Goal: Information Seeking & Learning: Learn about a topic

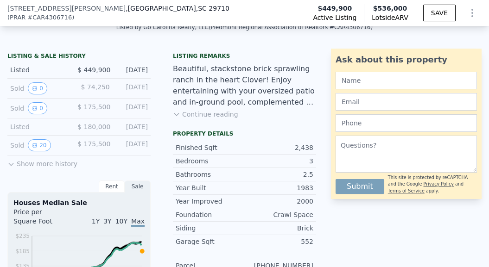
scroll to position [216, 0]
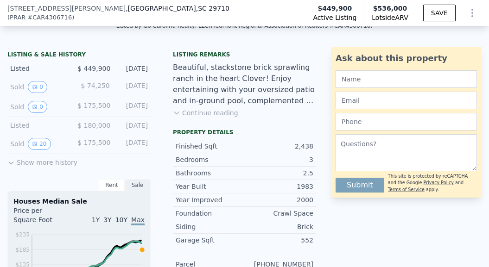
click at [52, 161] on button "Show more history" at bounding box center [42, 160] width 70 height 13
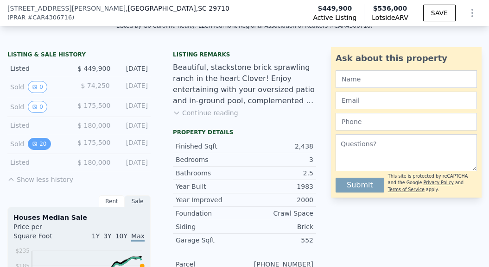
click at [40, 145] on button "20" at bounding box center [39, 144] width 23 height 12
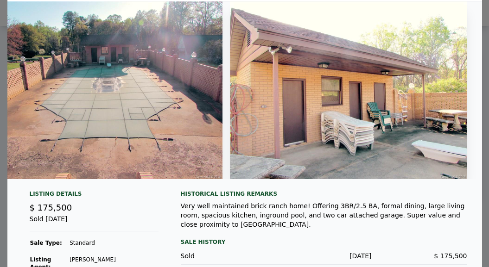
scroll to position [80, 0]
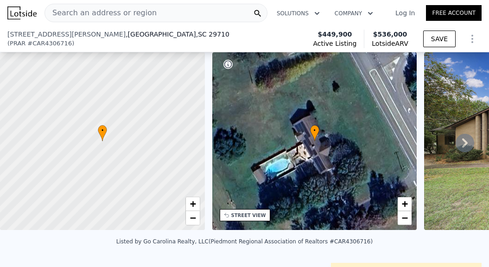
scroll to position [207, 0]
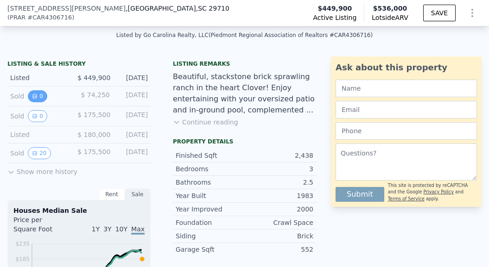
click at [34, 95] on icon "View historical data" at bounding box center [35, 97] width 6 height 6
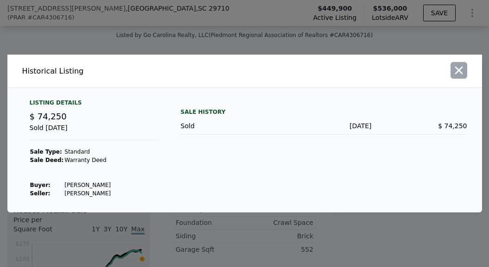
click at [461, 71] on icon "button" at bounding box center [458, 70] width 13 height 13
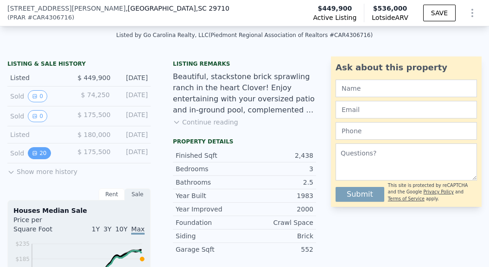
click at [34, 151] on icon "View historical data" at bounding box center [35, 154] width 6 height 6
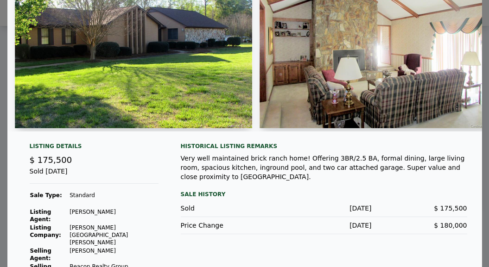
scroll to position [0, 0]
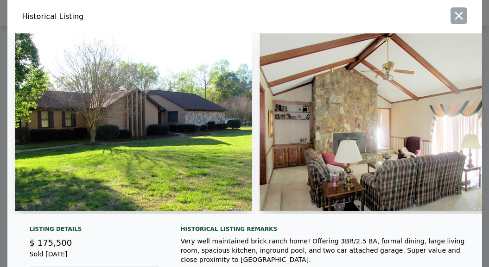
click at [458, 17] on icon "button" at bounding box center [458, 15] width 13 height 13
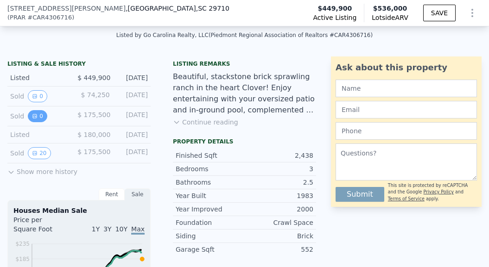
click at [36, 114] on icon "View historical data" at bounding box center [35, 117] width 6 height 6
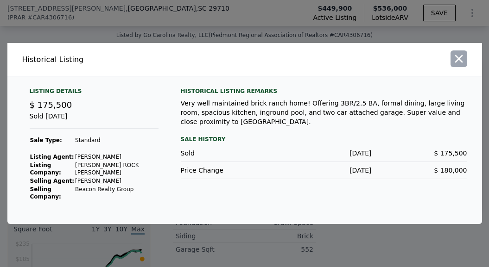
click at [459, 65] on icon "button" at bounding box center [458, 58] width 13 height 13
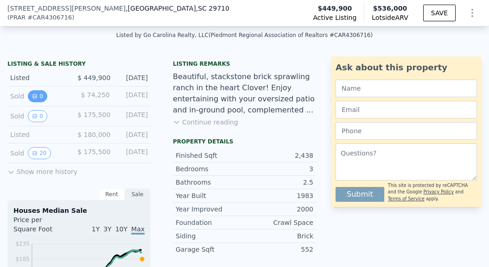
click at [36, 96] on icon "View historical data" at bounding box center [35, 97] width 4 height 4
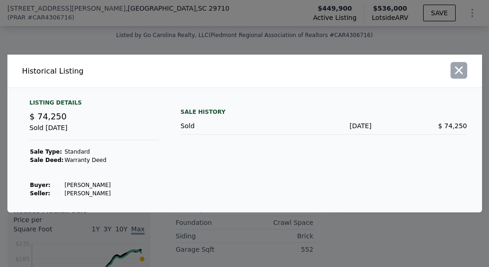
click at [459, 68] on icon "button" at bounding box center [458, 70] width 13 height 13
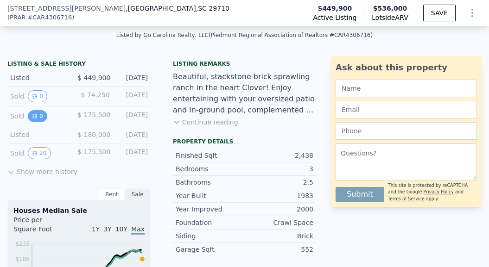
click at [38, 117] on button "0" at bounding box center [37, 116] width 19 height 12
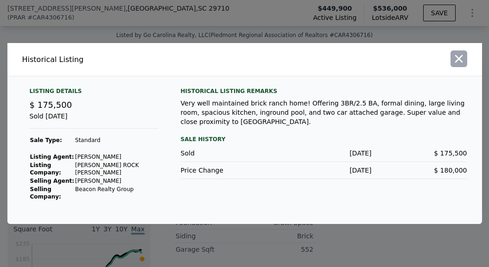
click at [459, 65] on icon "button" at bounding box center [458, 58] width 13 height 13
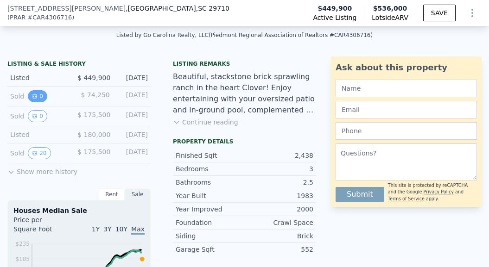
click at [31, 96] on button "0" at bounding box center [37, 96] width 19 height 12
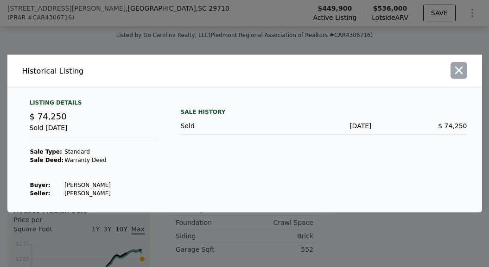
click at [458, 71] on icon "button" at bounding box center [459, 71] width 8 height 8
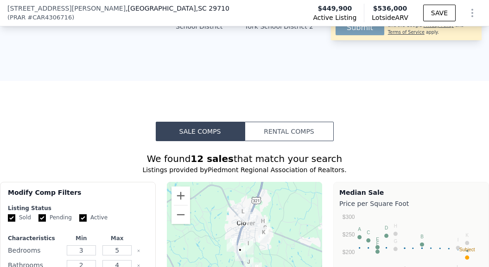
scroll to position [704, 0]
